Goal: Find specific page/section: Find specific page/section

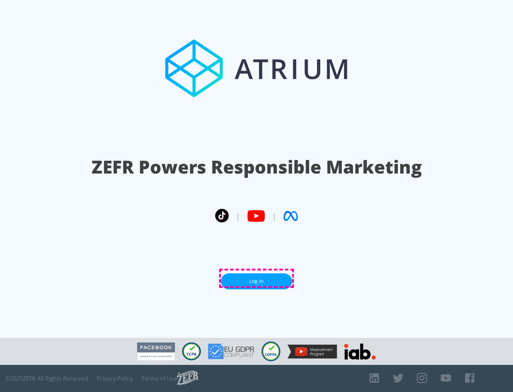
click at [256, 278] on link "Log In" at bounding box center [256, 281] width 71 height 16
